Goal: Find specific page/section: Find specific page/section

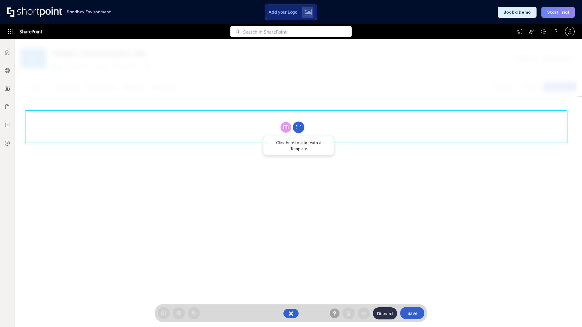
click at [299, 127] on circle at bounding box center [299, 128] width 12 height 12
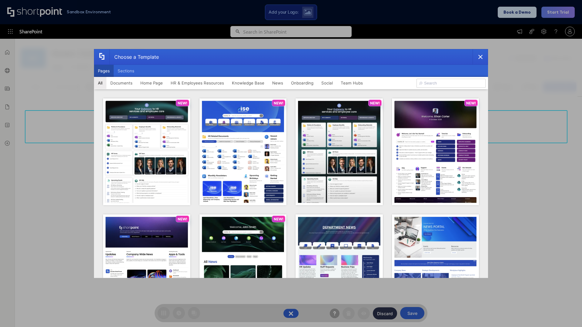
click at [104, 71] on button "Pages" at bounding box center [104, 71] width 20 height 12
type input "HR 1"
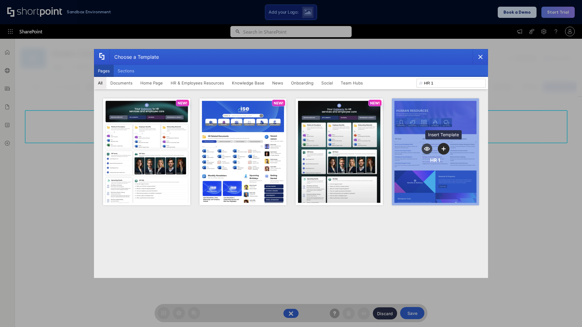
click at [444, 149] on icon "template selector" at bounding box center [444, 149] width 4 height 4
